Goal: Task Accomplishment & Management: Manage account settings

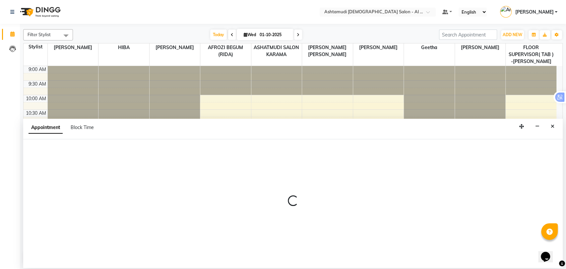
scroll to position [221, 0]
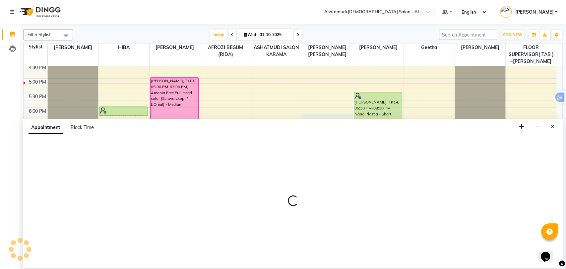
select select "61751"
select select "tentative"
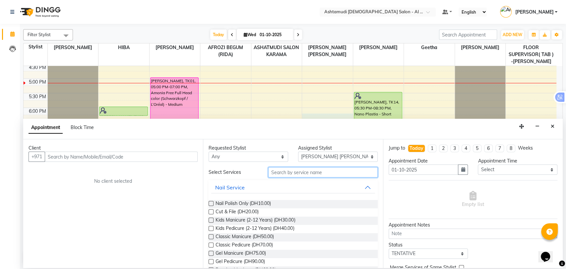
click at [284, 173] on input "text" at bounding box center [322, 172] width 109 height 10
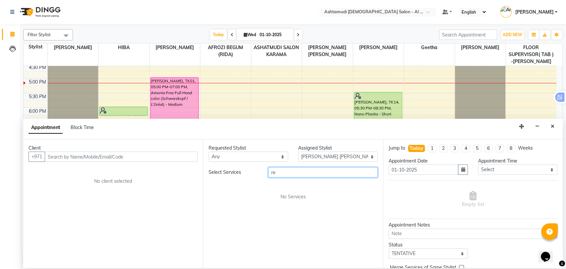
type input "r"
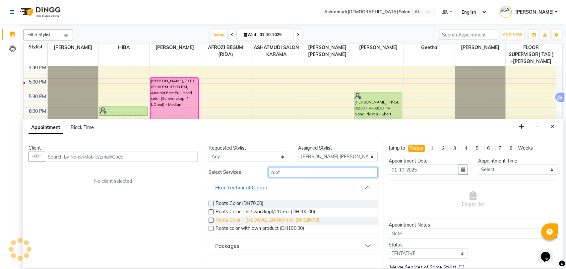
type input "root"
click at [286, 219] on span "Roots Color - [MEDICAL_DATA] Free (DH120.00)" at bounding box center [266, 220] width 103 height 8
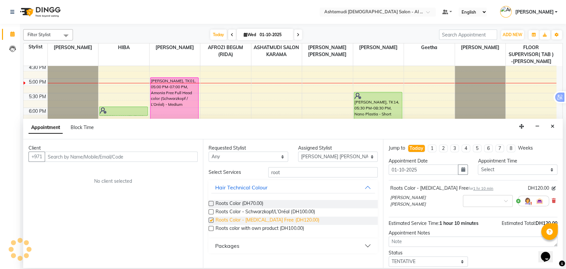
checkbox input "false"
drag, startPoint x: 450, startPoint y: 187, endPoint x: 389, endPoint y: 185, distance: 60.7
click at [389, 185] on div "Roots Color - [MEDICAL_DATA] Free for 1 hr 10 min DH120.00 [PERSON_NAME] [PERSO…" at bounding box center [472, 197] width 169 height 29
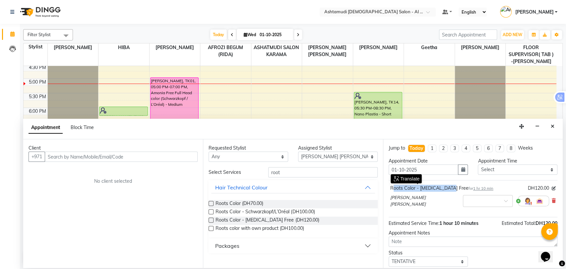
copy div "Roots Color - [MEDICAL_DATA] Free"
click at [553, 129] on button "Close" at bounding box center [552, 126] width 10 height 10
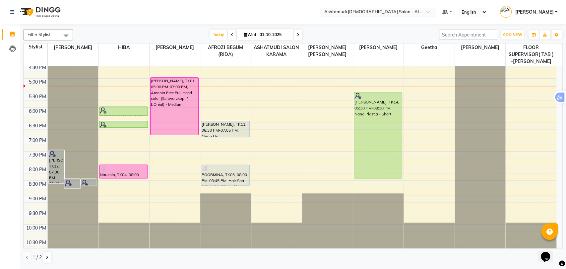
click at [397, 10] on input "text" at bounding box center [371, 12] width 96 height 7
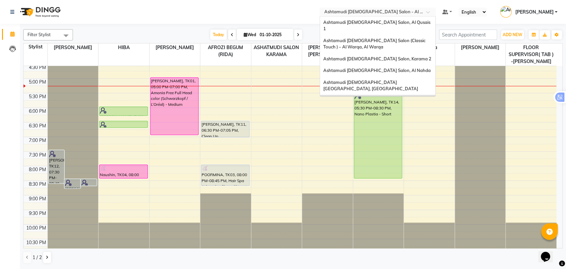
scroll to position [4, 0]
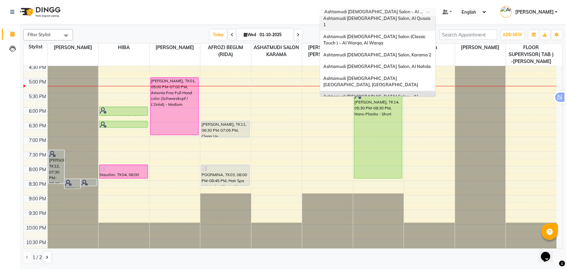
click at [398, 19] on span "Ashtamudi [DEMOGRAPHIC_DATA] Salon, Al Qusais 1" at bounding box center [377, 22] width 108 height 12
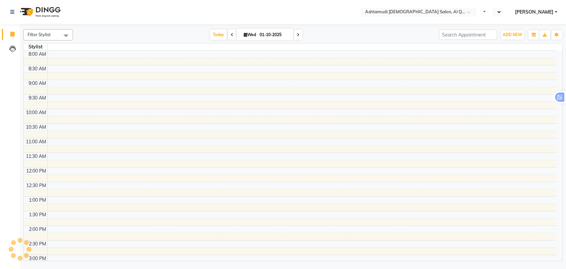
select select "en"
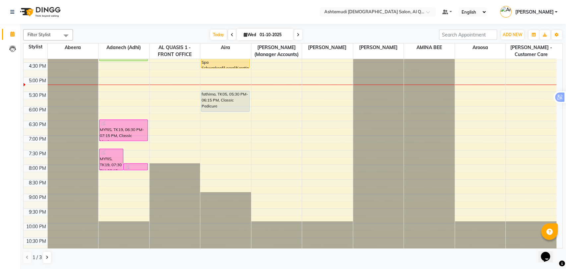
scroll to position [217, 0]
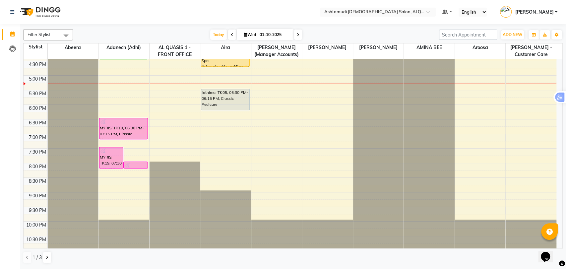
click at [315, 123] on div "9:00 AM 9:30 AM 10:00 AM 10:30 AM 11:00 AM 11:30 AM 12:00 PM 12:30 PM 1:00 PM 1…" at bounding box center [290, 46] width 533 height 408
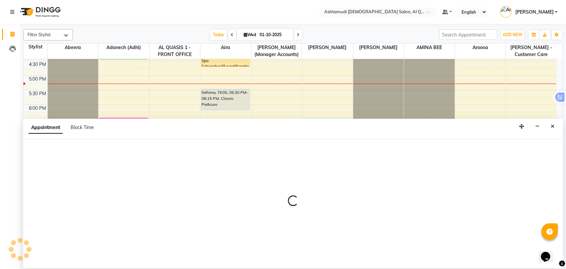
select select "86549"
select select "1110"
select select "tentative"
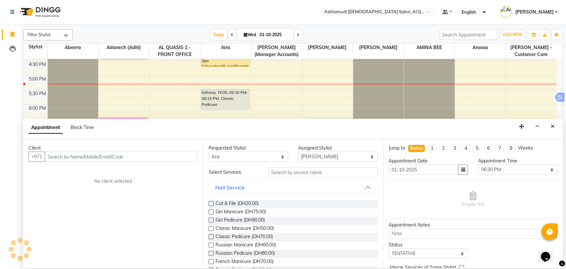
click at [95, 156] on input "text" at bounding box center [121, 156] width 153 height 10
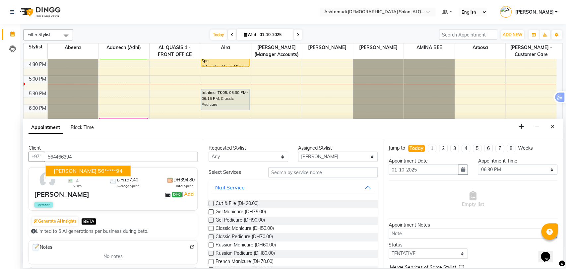
type input "564466394"
click at [308, 175] on input "text" at bounding box center [322, 172] width 109 height 10
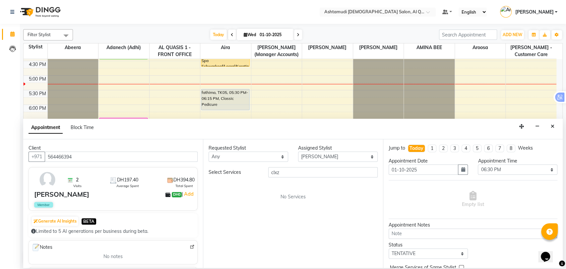
click at [462, 128] on div "Appointment Block Time" at bounding box center [292, 129] width 539 height 21
click at [291, 175] on input "clxz" at bounding box center [322, 172] width 109 height 10
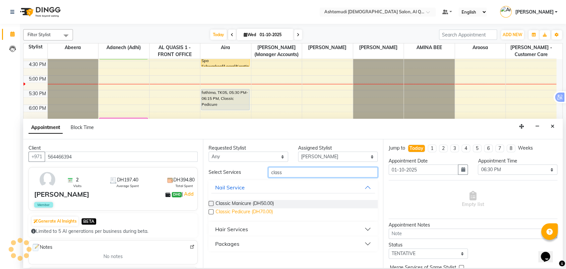
type input "class"
click at [248, 213] on span "Classic Pedicure (DH70.00)" at bounding box center [243, 212] width 57 height 8
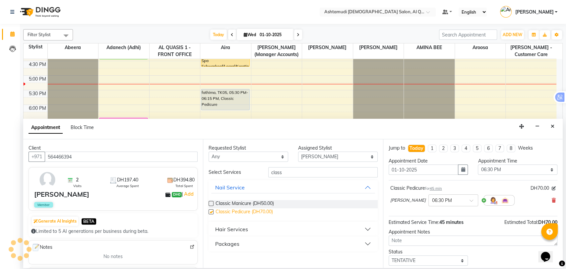
checkbox input "false"
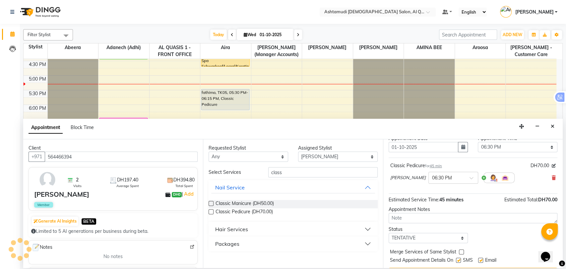
scroll to position [39, 0]
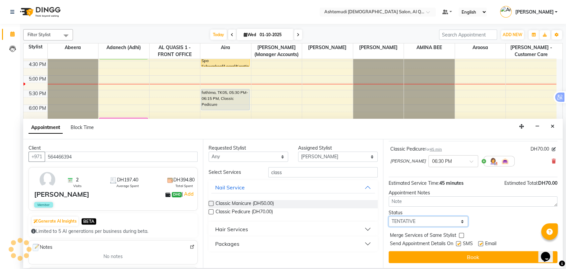
click at [422, 221] on select "Select TENTATIVE CONFIRM CHECK-IN UPCOMING" at bounding box center [428, 221] width 80 height 10
select select "upcoming"
click at [388, 216] on select "Select TENTATIVE CONFIRM CHECK-IN UPCOMING" at bounding box center [428, 221] width 80 height 10
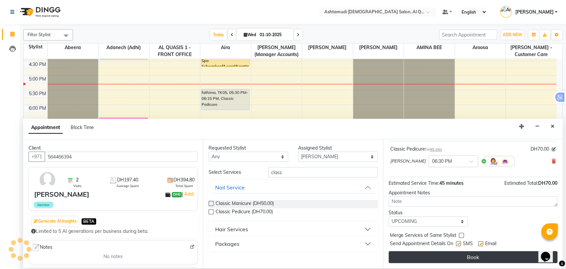
click at [424, 257] on button "Book" at bounding box center [472, 257] width 169 height 12
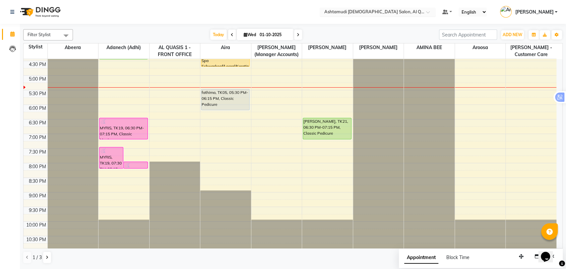
click at [399, 8] on div "Select Location × Ashtamudi Ladies Salon, Al Qusais 1" at bounding box center [377, 12] width 116 height 9
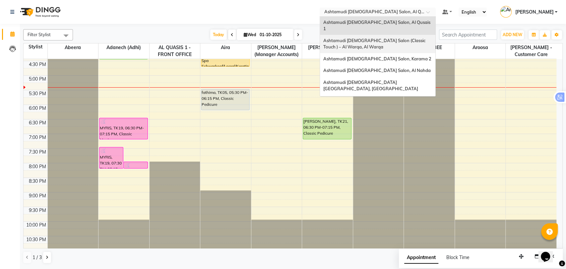
click at [374, 38] on span "Ashtamudi [DEMOGRAPHIC_DATA] Salon (Classic Touch ) – Al Warqa, Al Warqa" at bounding box center [374, 44] width 103 height 12
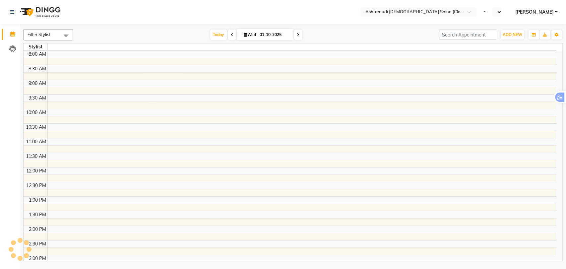
select select "en"
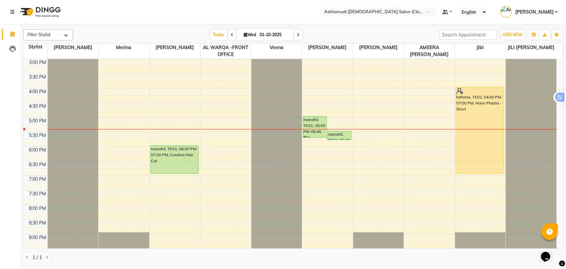
scroll to position [180, 0]
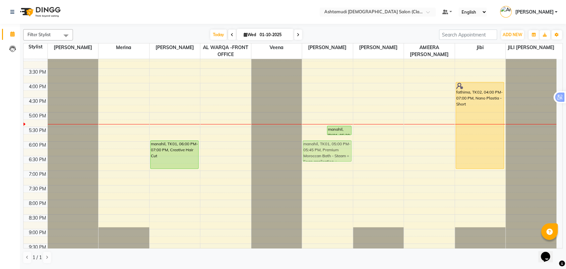
drag, startPoint x: 318, startPoint y: 122, endPoint x: 325, endPoint y: 152, distance: 30.2
click at [325, 152] on div "manahil, TK01, 05:00 PM-05:45 PM, Premium Moroccan Bath - Steam + Soap applicat…" at bounding box center [327, 83] width 51 height 408
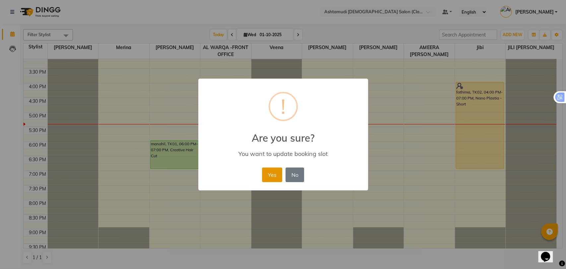
click at [270, 174] on button "Yes" at bounding box center [272, 174] width 20 height 15
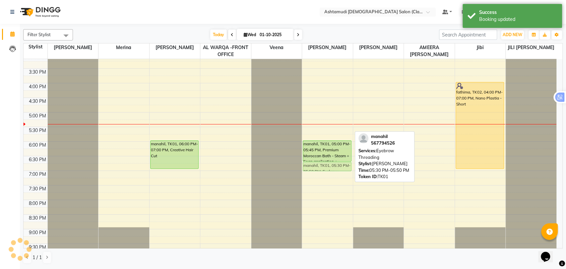
drag, startPoint x: 326, startPoint y: 129, endPoint x: 329, endPoint y: 167, distance: 38.2
click at [329, 167] on div "manahil, TK01, 05:30 PM-05:50 PM, Eyebrow Threading manahil, TK01, 05:00 PM-05:…" at bounding box center [327, 83] width 51 height 408
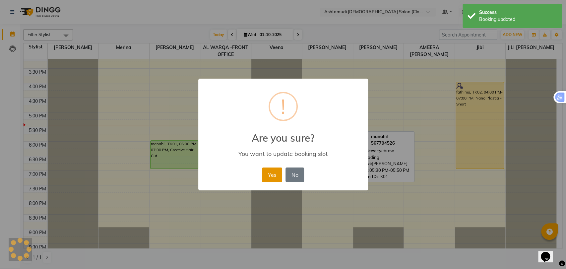
click at [276, 172] on button "Yes" at bounding box center [272, 174] width 20 height 15
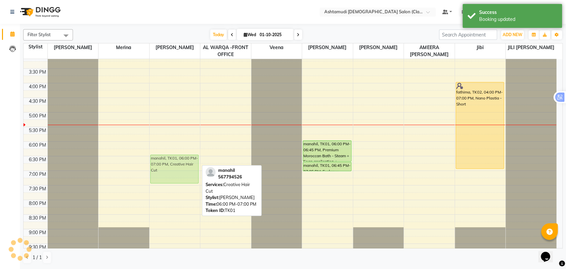
drag, startPoint x: 177, startPoint y: 146, endPoint x: 181, endPoint y: 162, distance: 16.7
click at [181, 162] on div "manahil, TK01, 06:00 PM-07:00 PM, Creative Hair Cut manahil, TK01, 06:00 PM-07:…" at bounding box center [174, 83] width 51 height 408
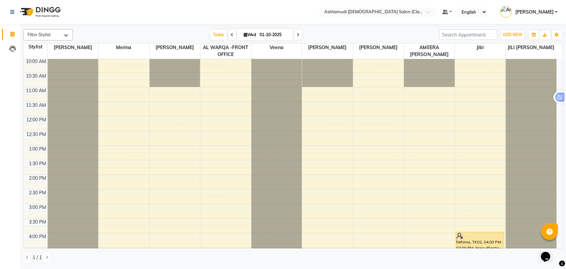
scroll to position [0, 0]
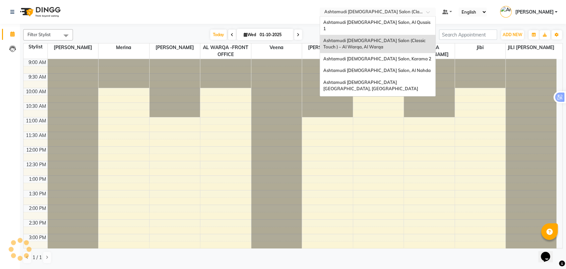
click at [377, 12] on input "text" at bounding box center [371, 12] width 96 height 7
click at [394, 98] on span "Ashtamudi [DEMOGRAPHIC_DATA] Salon - Al Karama, [GEOGRAPHIC_DATA] -[GEOGRAPHIC_…" at bounding box center [370, 107] width 95 height 18
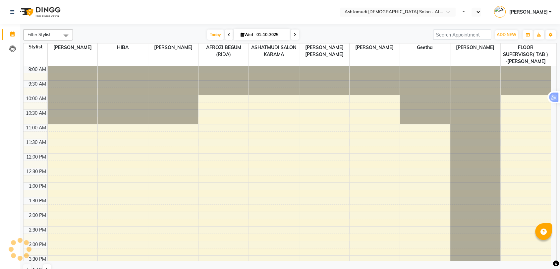
select select "en"
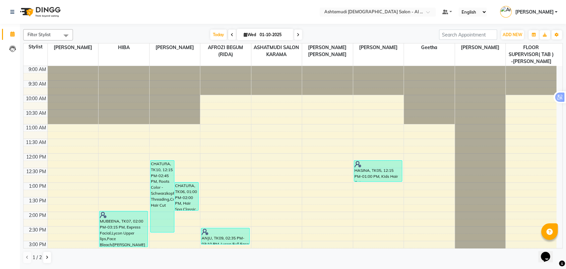
click at [297, 37] on icon at bounding box center [298, 35] width 3 height 4
type input "02-10-2025"
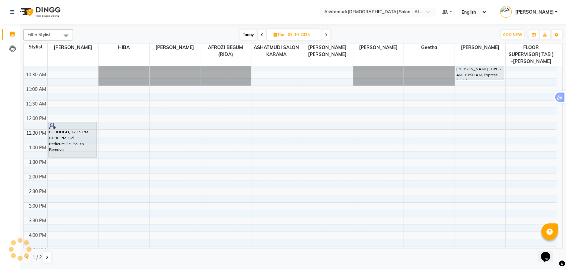
scroll to position [110, 0]
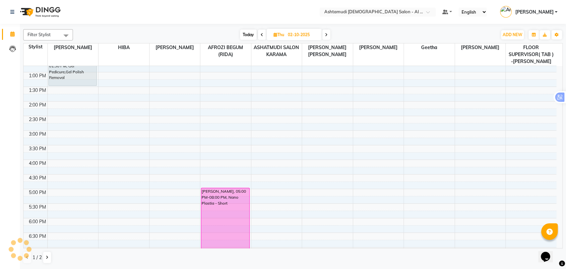
click at [362, 86] on div "9:00 AM 9:30 AM 10:00 AM 10:30 AM 11:00 AM 11:30 AM 12:00 PM 12:30 PM 1:00 PM 1…" at bounding box center [290, 160] width 533 height 408
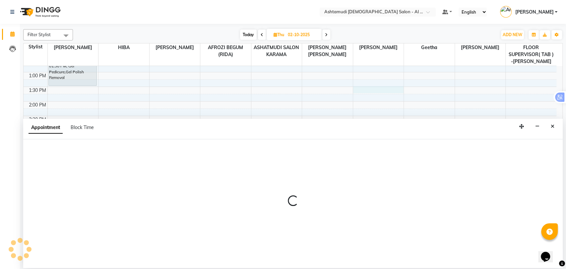
select select "68920"
select select "810"
select select "tentative"
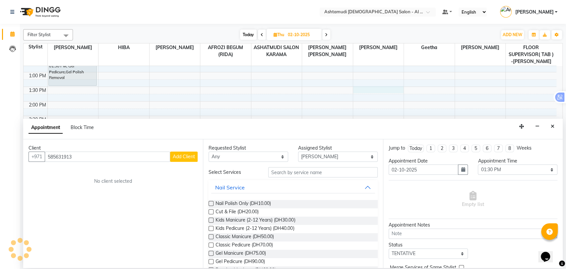
type input "585631913"
click at [189, 158] on span "Add Client" at bounding box center [184, 156] width 22 height 6
select select
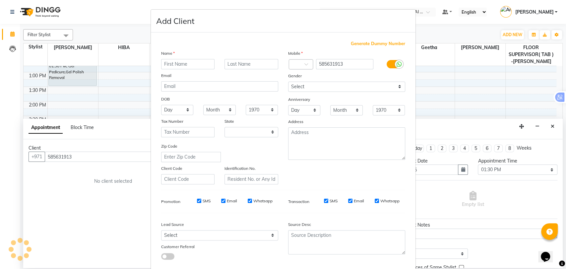
click at [179, 61] on input "text" at bounding box center [188, 64] width 54 height 10
type input "purvi"
click at [322, 86] on select "Select Male Female Other Prefer Not To Say" at bounding box center [346, 87] width 117 height 10
select select "female"
click at [288, 82] on select "Select Male Female Other Prefer Not To Say" at bounding box center [346, 87] width 117 height 10
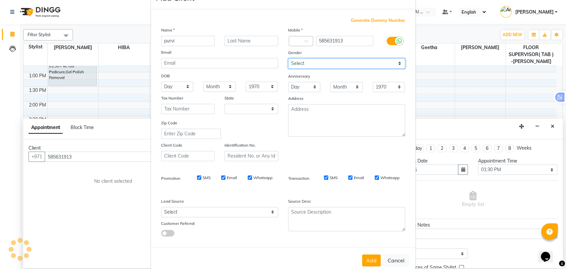
scroll to position [36, 0]
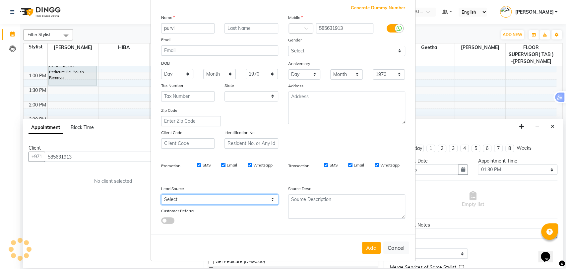
click at [218, 196] on select "Select Walk-in Referral Internet Friend Word of Mouth Advertisement Facebook Ju…" at bounding box center [219, 199] width 117 height 10
select select "47017"
click at [161, 194] on select "Select Walk-in Referral Internet Friend Word of Mouth Advertisement Facebook Ju…" at bounding box center [219, 199] width 117 height 10
click at [366, 245] on button "Add" at bounding box center [371, 248] width 19 height 12
select select "3798"
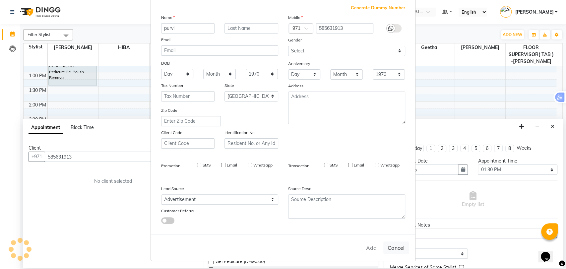
type input "58*****13"
select select
select select "null"
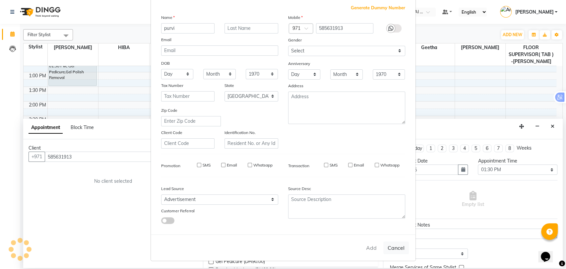
select select
checkbox input "false"
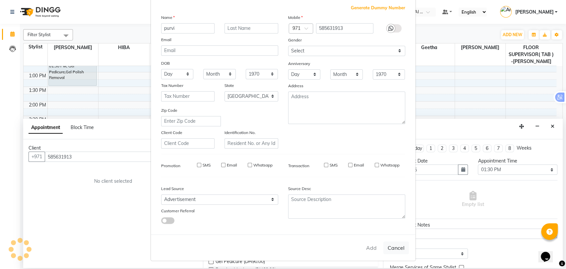
checkbox input "false"
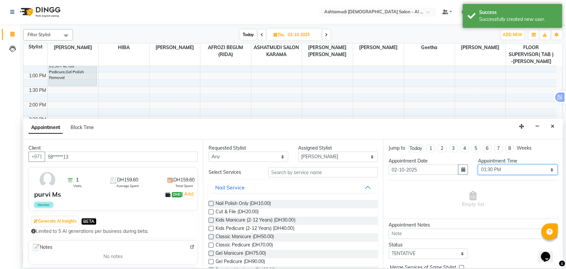
click at [511, 168] on select "Select 10:00 AM 10:30 AM 11:00 AM 11:30 AM 12:00 PM 12:30 PM 01:00 PM 01:30 PM …" at bounding box center [518, 169] width 80 height 10
select select "780"
click at [478, 164] on select "Select 10:00 AM 10:30 AM 11:00 AM 11:30 AM 12:00 PM 12:30 PM 01:00 PM 01:30 PM …" at bounding box center [518, 169] width 80 height 10
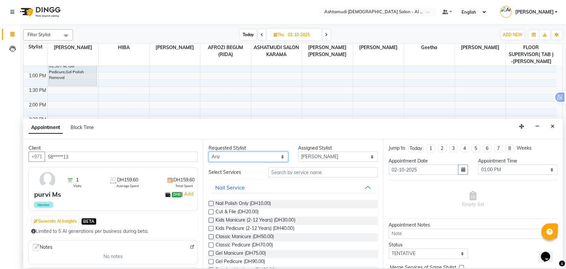
click at [227, 154] on select "Any AFROZI BEGUM (RIDA) ANALYN ASHATMUDI SALON KARAMA FLOOR SUPERVISOR( TAB ) -…" at bounding box center [248, 156] width 80 height 10
select select "68920"
click at [208, 151] on select "Any AFROZI BEGUM (RIDA) ANALYN ASHATMUDI SALON KARAMA FLOOR SUPERVISOR( TAB ) -…" at bounding box center [248, 156] width 80 height 10
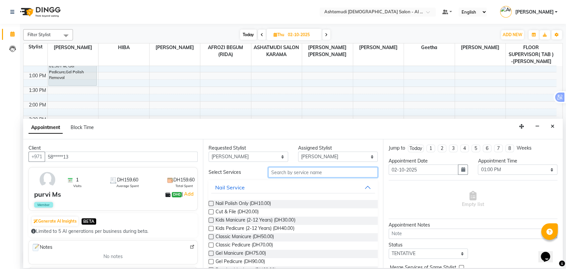
click at [306, 173] on input "text" at bounding box center [322, 172] width 109 height 10
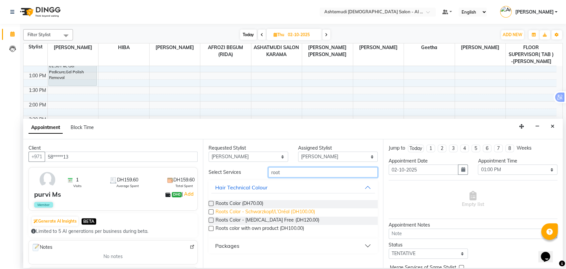
type input "root"
click at [285, 216] on span "Roots Color - Schwarzkopf/L’Oréal (DH100.00)" at bounding box center [264, 212] width 99 height 8
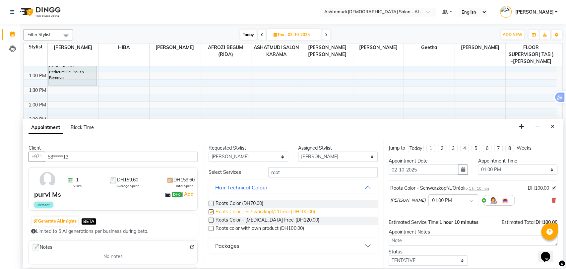
checkbox input "false"
click at [551, 198] on icon at bounding box center [553, 200] width 4 height 5
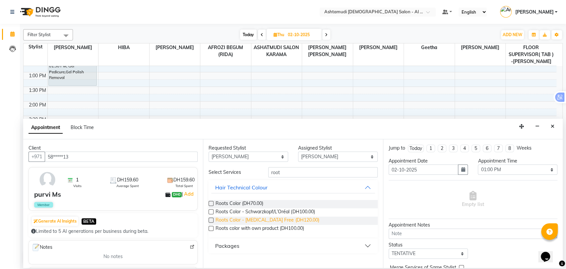
click at [286, 218] on span "Roots Color - [MEDICAL_DATA] Free (DH120.00)" at bounding box center [266, 220] width 103 height 8
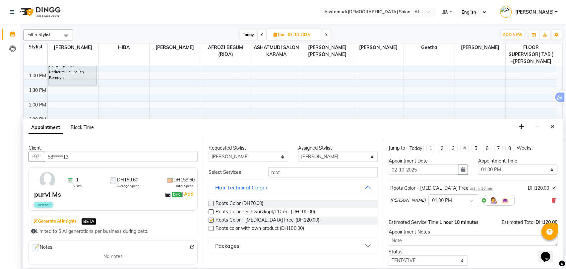
checkbox input "false"
click at [279, 173] on input "root" at bounding box center [322, 172] width 109 height 10
type input "r"
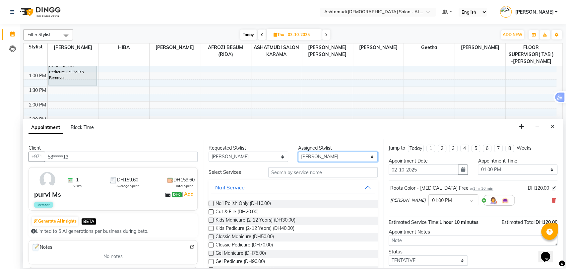
click at [321, 155] on select "Select AFROZI BEGUM (RIDA) ANALYN ASHATMUDI SALON KARAMA FLOOR SUPERVISOR( TAB …" at bounding box center [338, 156] width 80 height 10
select select "51954"
click at [298, 151] on select "Select AFROZI BEGUM (RIDA) ANALYN ASHATMUDI SALON KARAMA FLOOR SUPERVISOR( TAB …" at bounding box center [338, 156] width 80 height 10
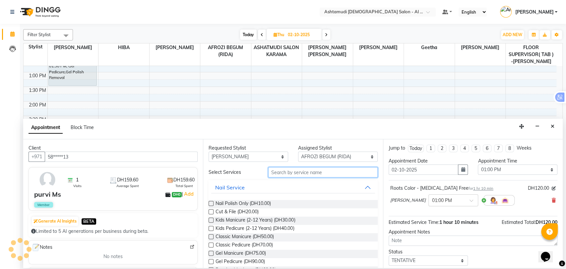
click at [287, 174] on input "text" at bounding box center [322, 172] width 109 height 10
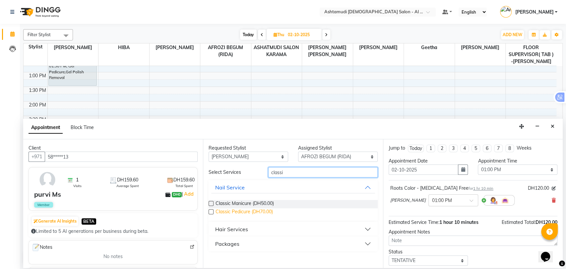
type input "classi"
click at [257, 209] on span "Classic Pedicure (DH70.00)" at bounding box center [243, 212] width 57 height 8
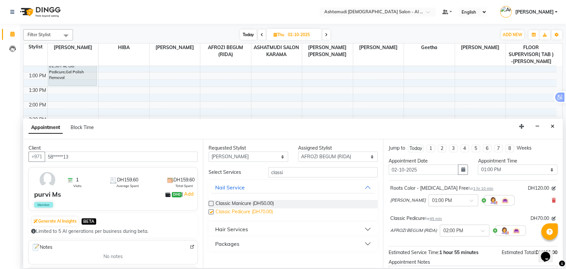
checkbox input "false"
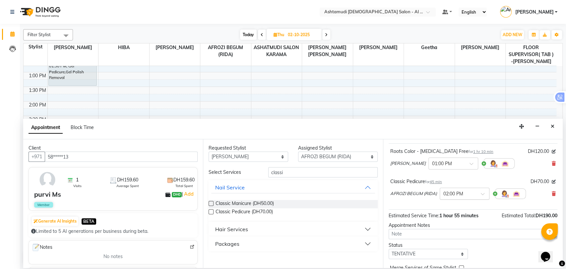
click at [454, 194] on input "text" at bounding box center [457, 193] width 29 height 7
click at [451, 217] on div "01:00 PM" at bounding box center [464, 218] width 49 height 12
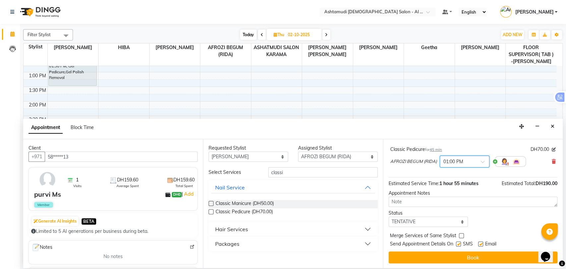
scroll to position [76, 0]
click at [420, 218] on select "Select TENTATIVE CONFIRM UPCOMING" at bounding box center [428, 221] width 80 height 10
select select "upcoming"
click at [388, 216] on select "Select TENTATIVE CONFIRM UPCOMING" at bounding box center [428, 221] width 80 height 10
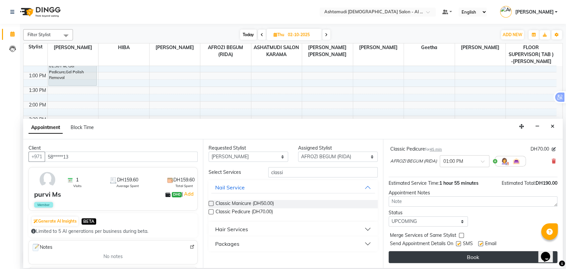
click at [428, 253] on button "Book" at bounding box center [472, 257] width 169 height 12
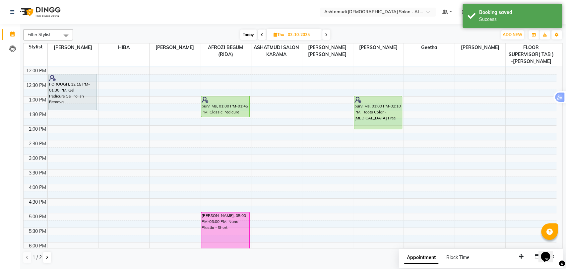
scroll to position [74, 0]
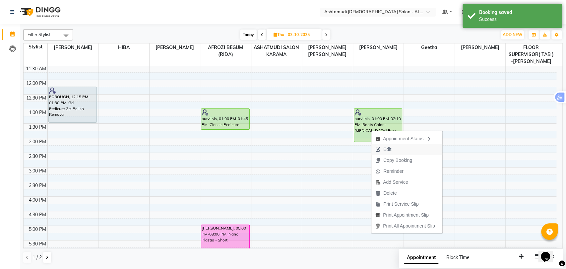
click at [389, 151] on span "Edit" at bounding box center [387, 149] width 8 height 7
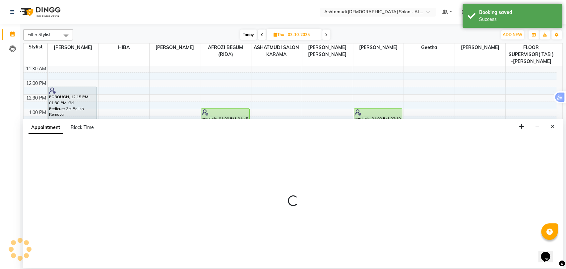
select select "tentative"
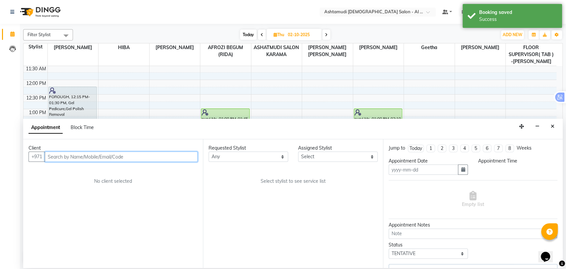
type input "02-10-2025"
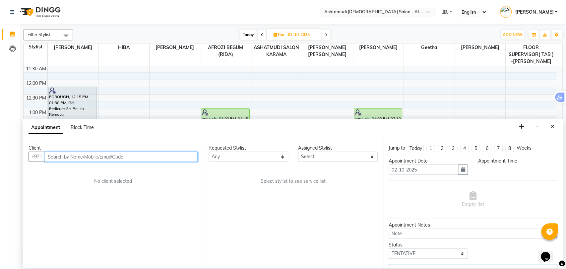
scroll to position [0, 0]
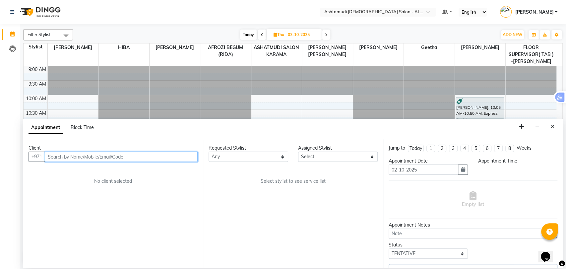
select select "upcoming"
select select "780"
select select "68920"
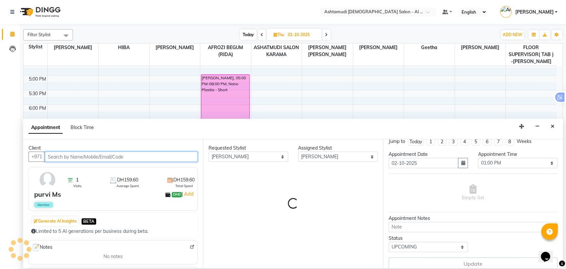
scroll to position [13, 0]
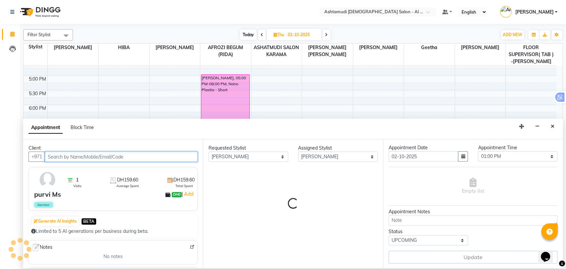
select select "3307"
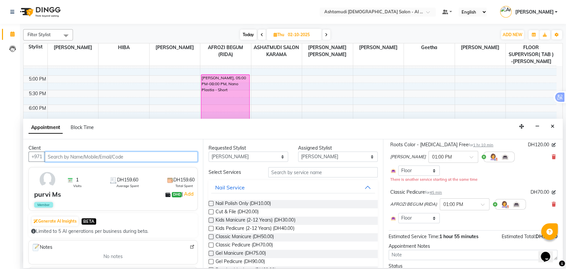
scroll to position [77, 0]
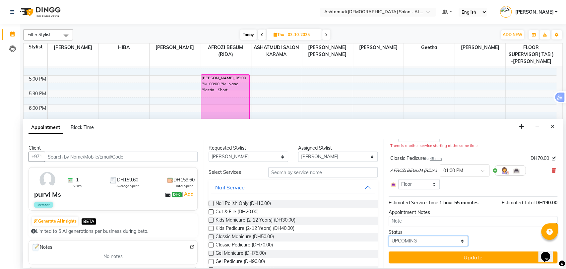
click at [408, 239] on select "Select TENTATIVE CONFIRM UPCOMING" at bounding box center [428, 241] width 80 height 10
select select "confirm booking"
click at [388, 236] on select "Select TENTATIVE CONFIRM UPCOMING" at bounding box center [428, 241] width 80 height 10
click at [410, 221] on textarea at bounding box center [472, 221] width 169 height 10
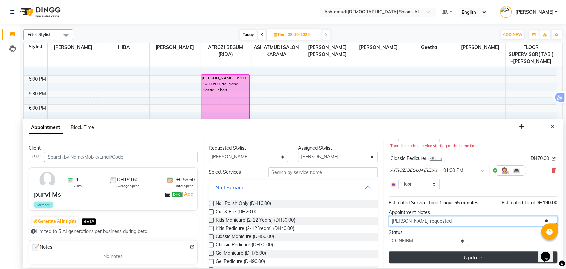
type textarea "Liza requested"
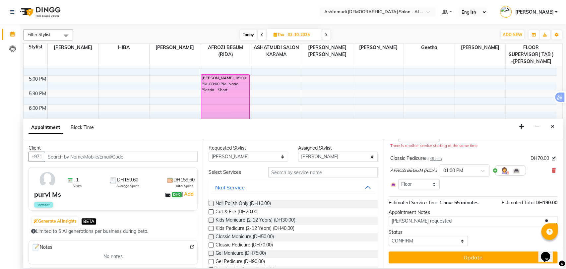
drag, startPoint x: 455, startPoint y: 259, endPoint x: 455, endPoint y: 250, distance: 8.6
click at [456, 259] on button "Update" at bounding box center [472, 257] width 169 height 12
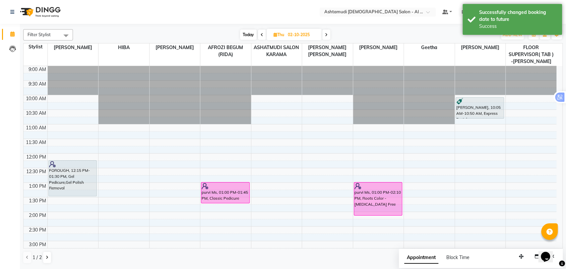
scroll to position [0, 0]
click at [261, 34] on icon at bounding box center [261, 35] width 3 height 4
type input "01-10-2025"
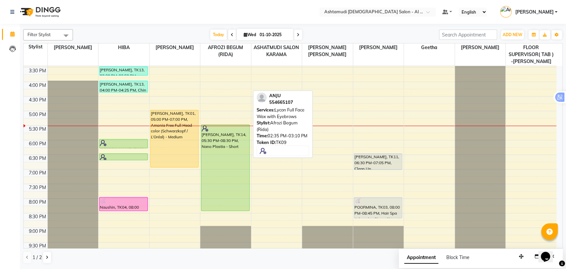
scroll to position [223, 0]
